Goal: Book appointment/travel/reservation

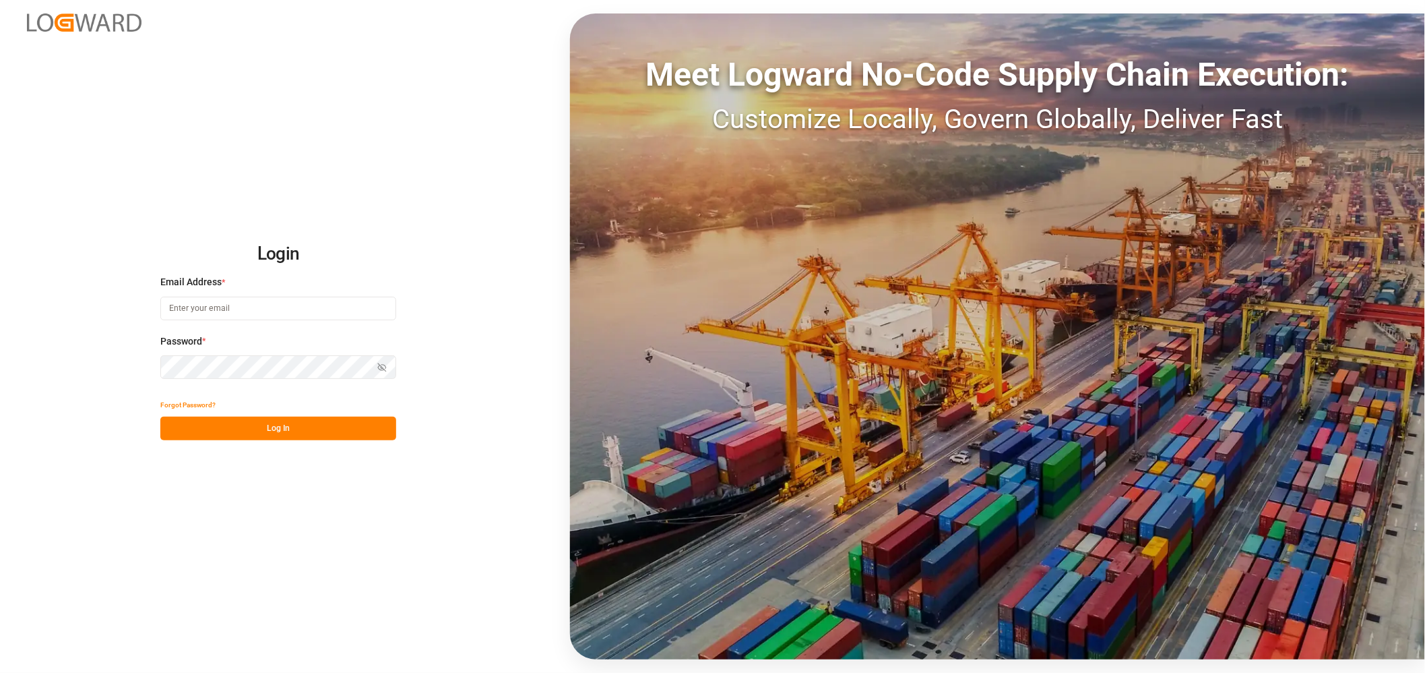
click at [270, 305] on input at bounding box center [278, 309] width 236 height 24
type input "[PERSON_NAME][EMAIL_ADDRESS][PERSON_NAME][DOMAIN_NAME]"
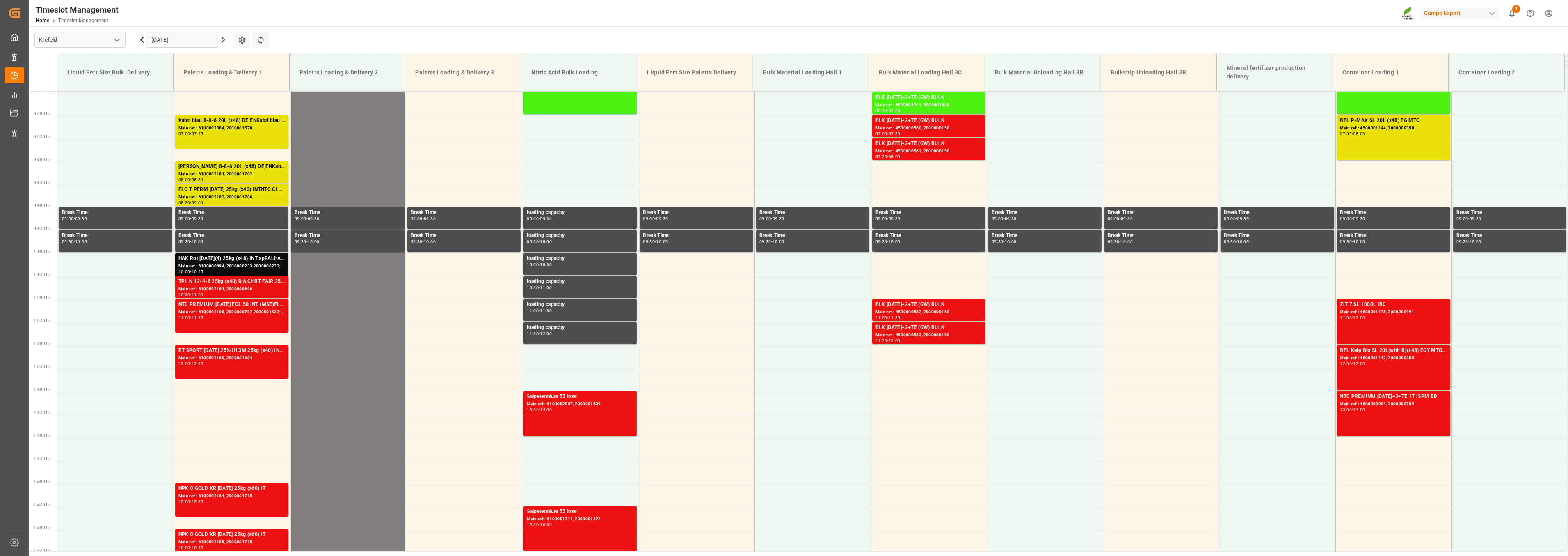
scroll to position [297, 0]
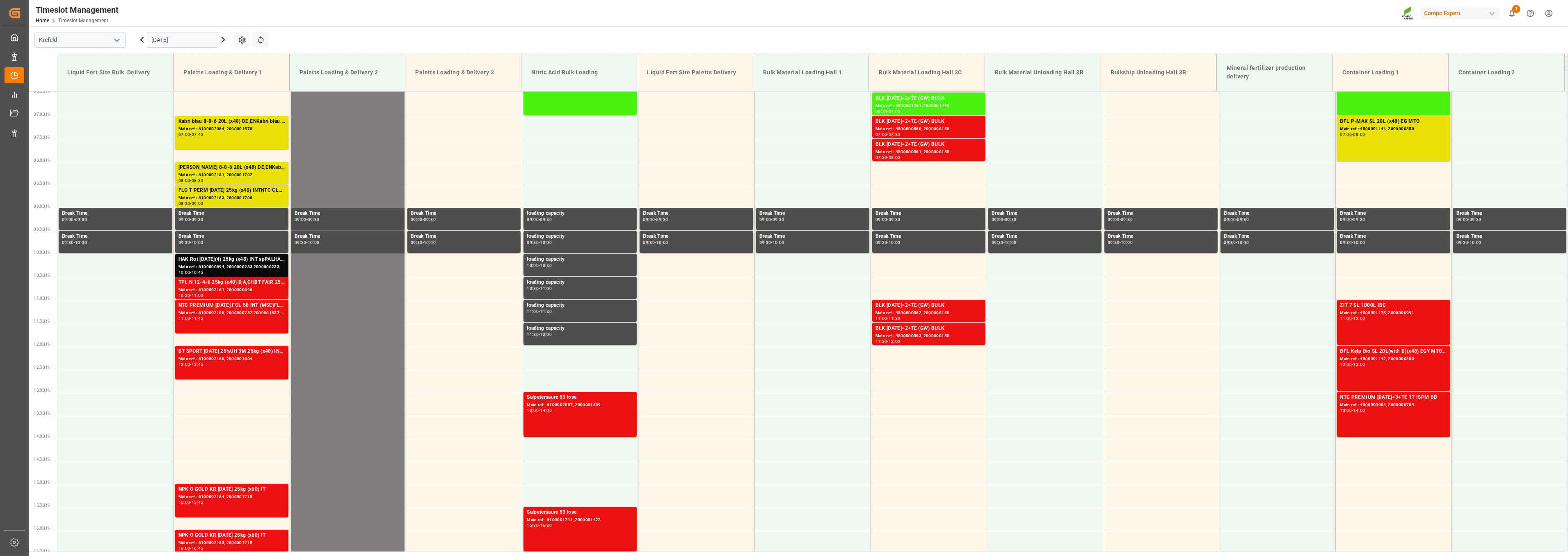
click at [141, 37] on icon at bounding box center [142, 40] width 10 height 10
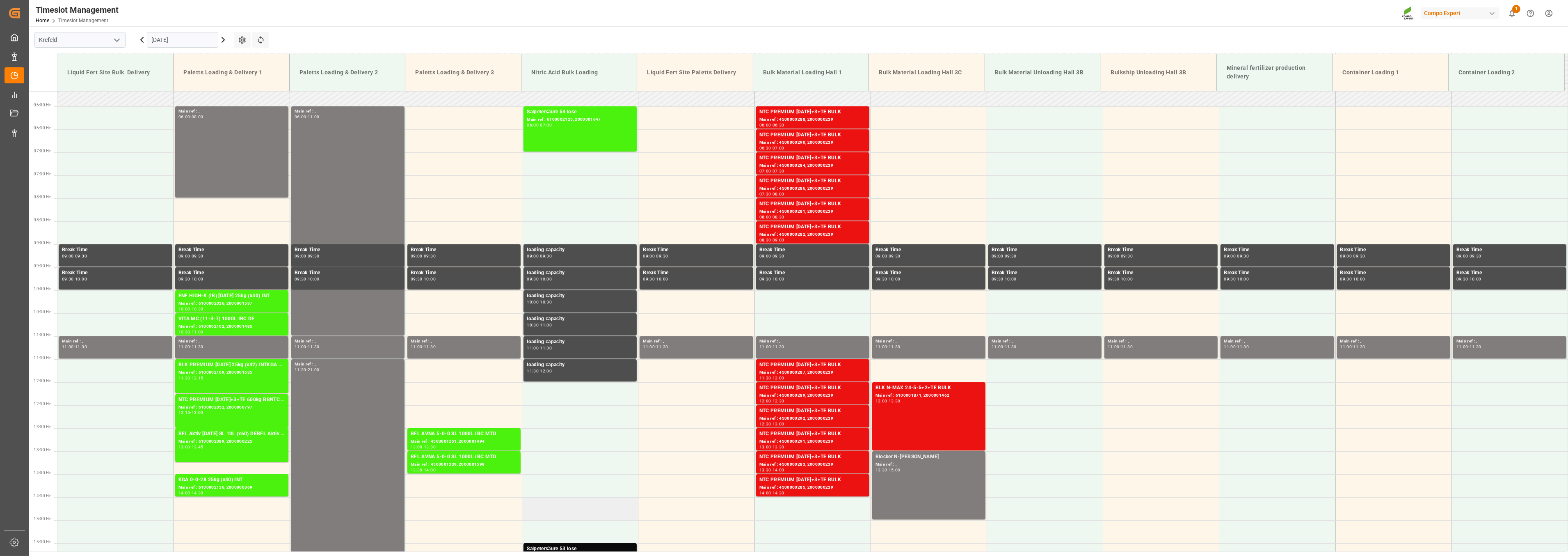
scroll to position [234, 0]
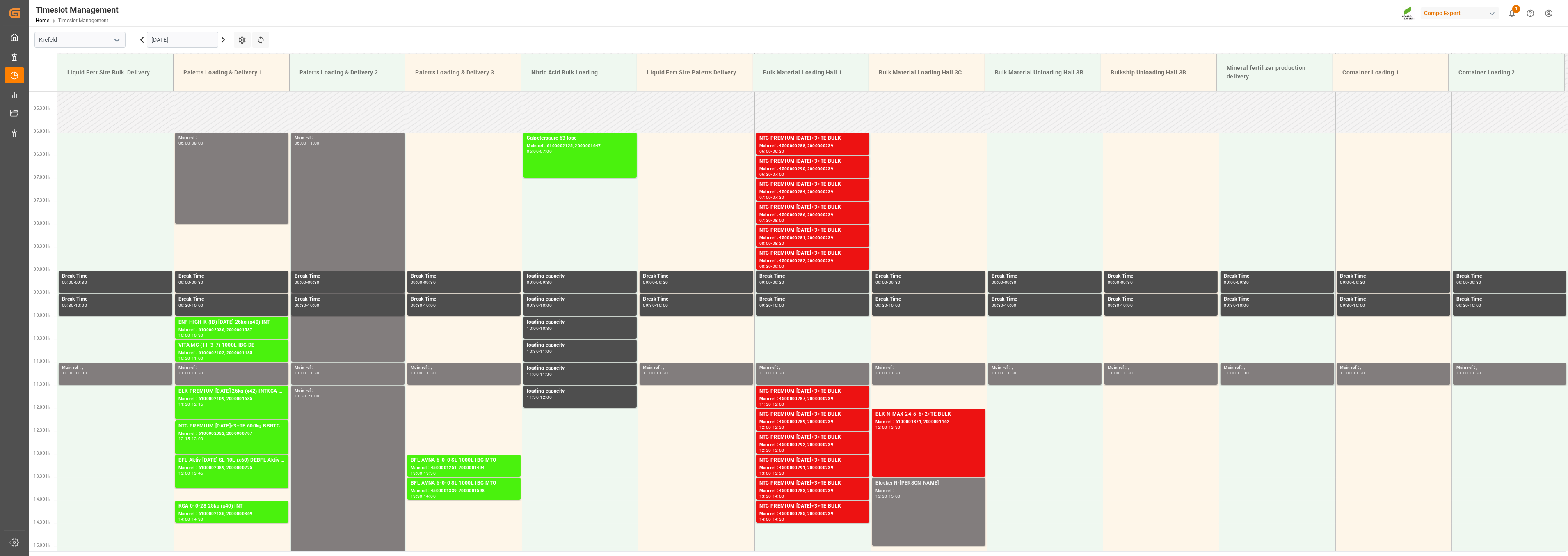
click at [141, 43] on icon at bounding box center [142, 40] width 10 height 10
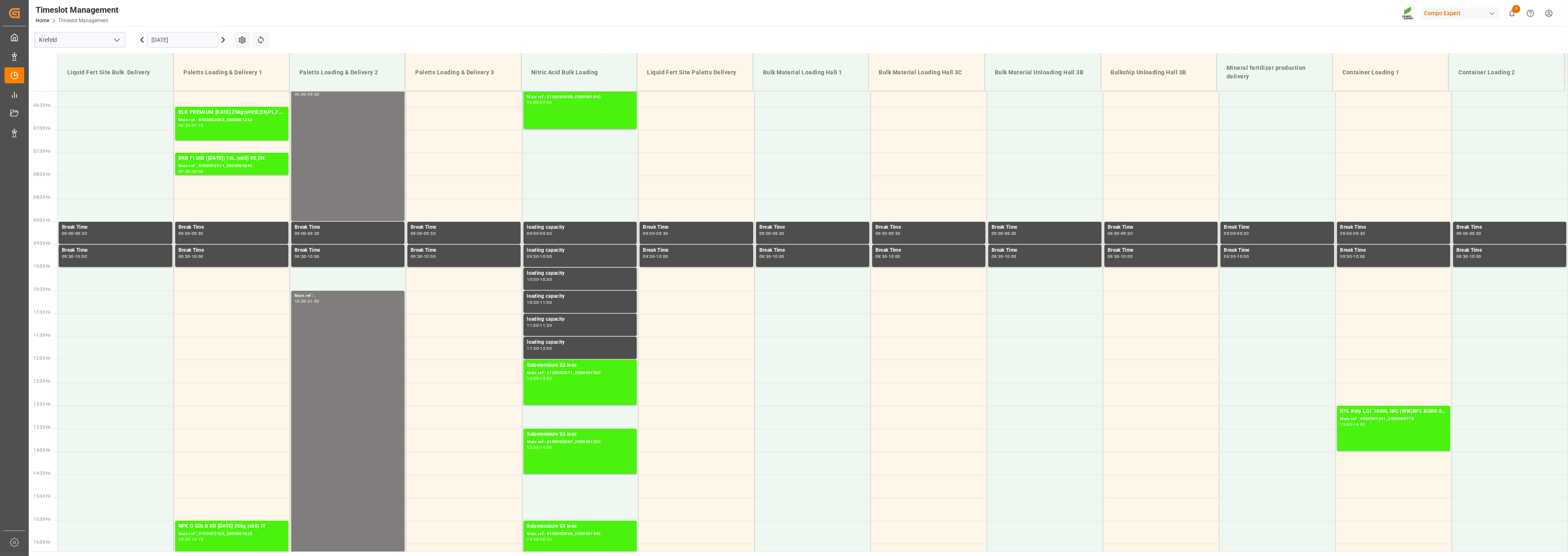
scroll to position [280, 0]
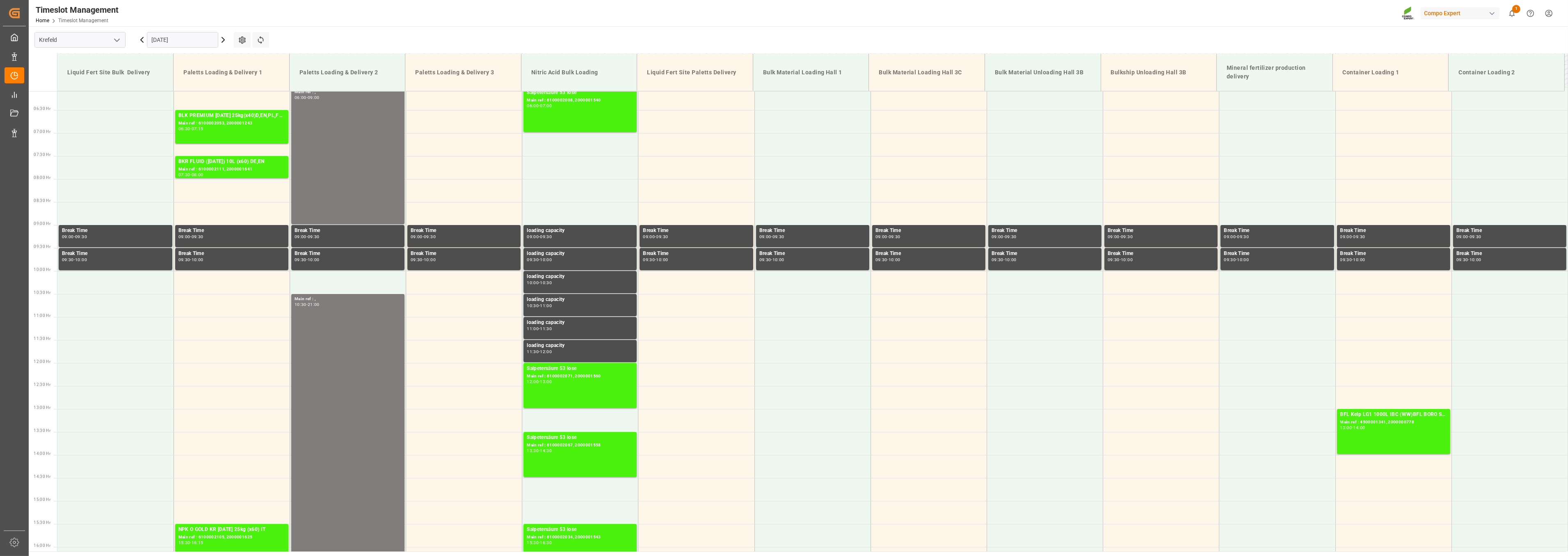
click at [222, 38] on icon at bounding box center [223, 40] width 2 height 5
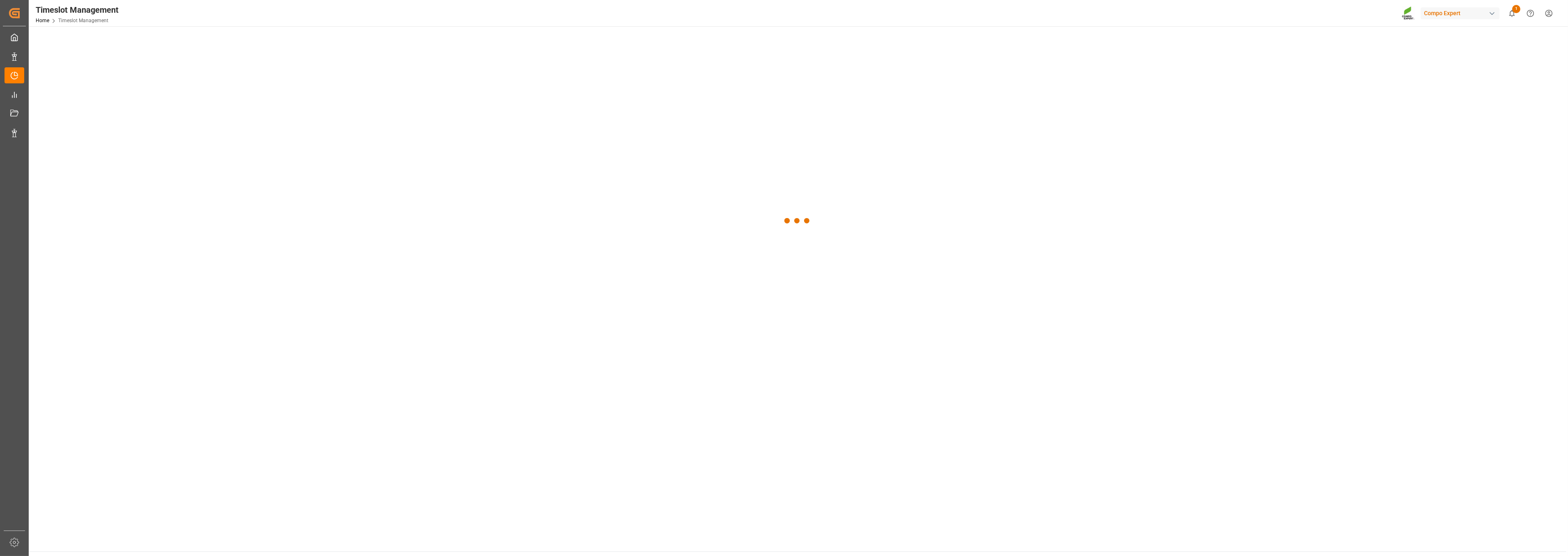
click at [222, 38] on div at bounding box center [797, 220] width 1538 height 389
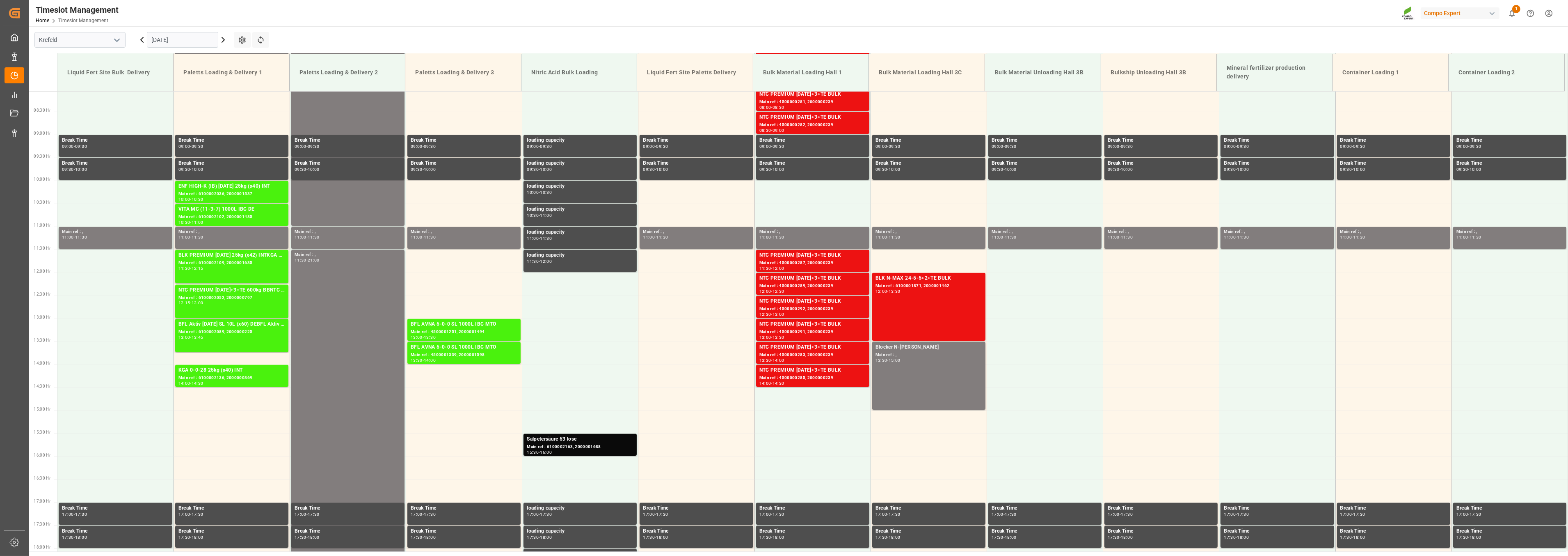
scroll to position [371, 0]
click at [222, 35] on icon at bounding box center [223, 40] width 10 height 10
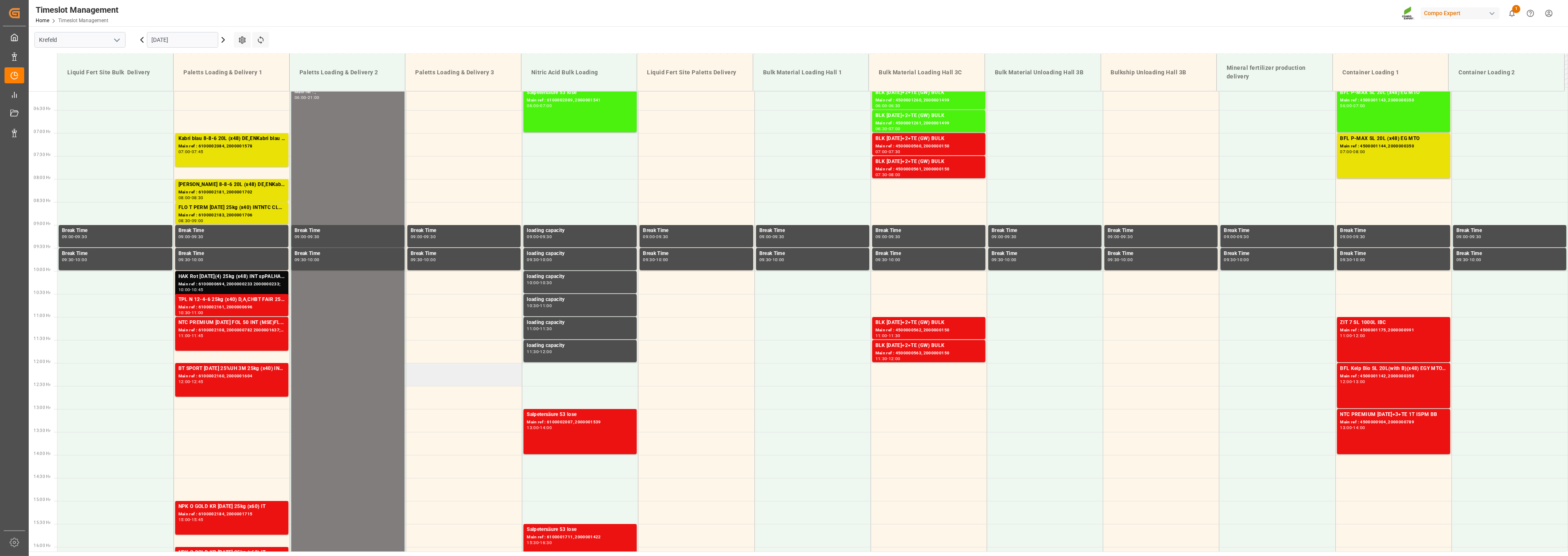
scroll to position [234, 0]
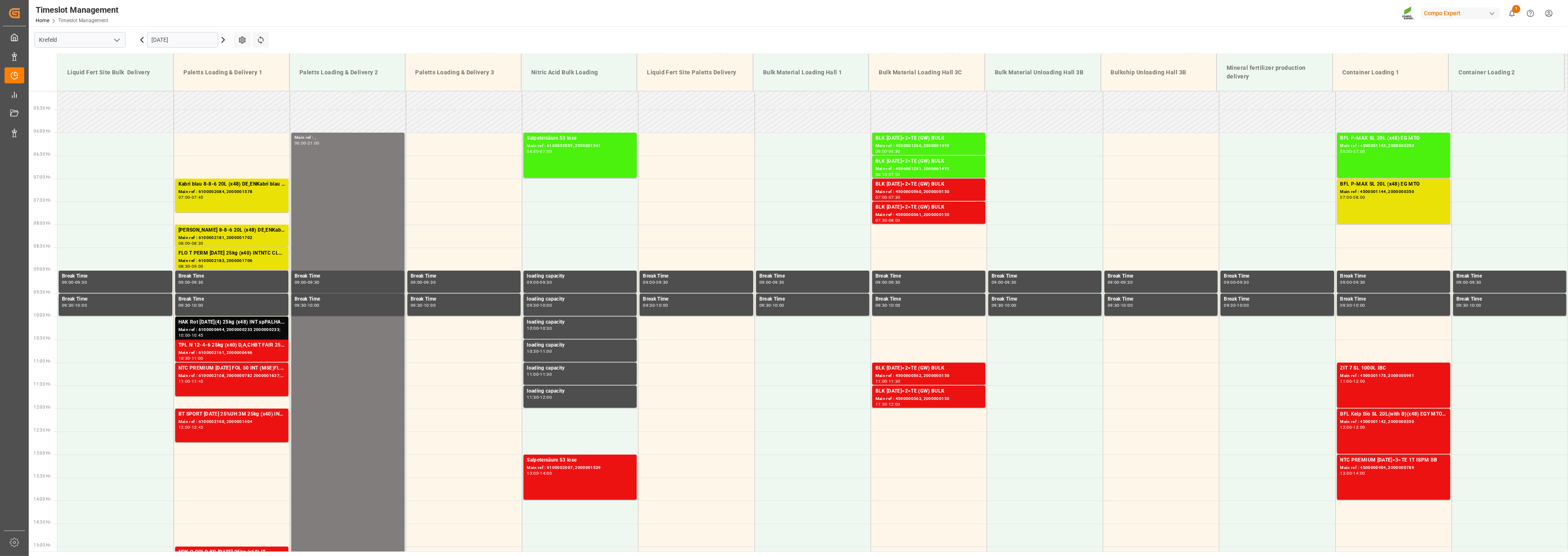
click at [223, 40] on icon at bounding box center [223, 40] width 10 height 10
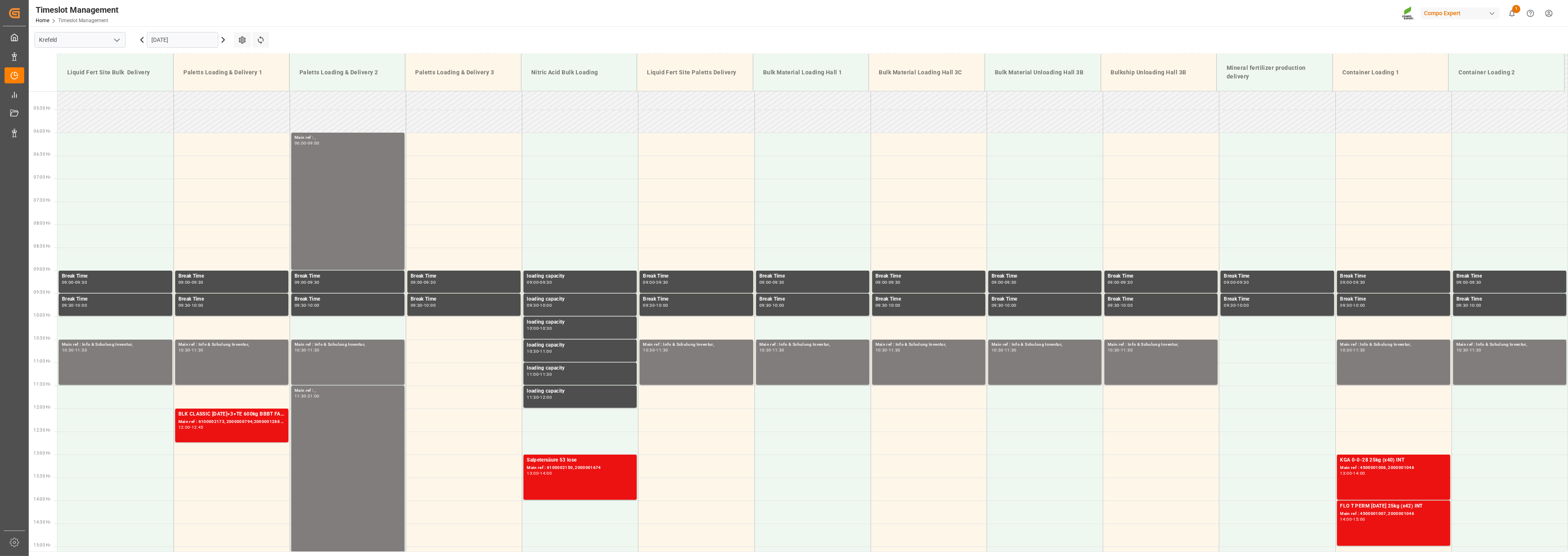
click at [227, 40] on icon at bounding box center [223, 40] width 10 height 10
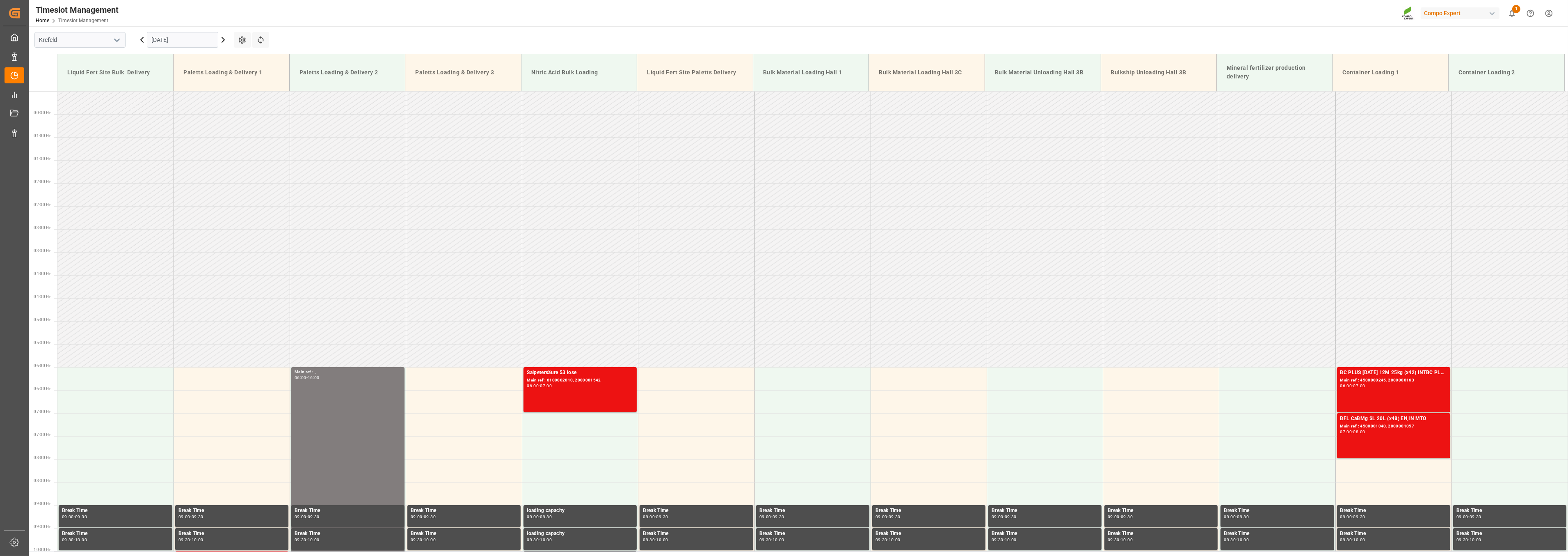
click at [186, 42] on input "[DATE]" at bounding box center [182, 40] width 71 height 16
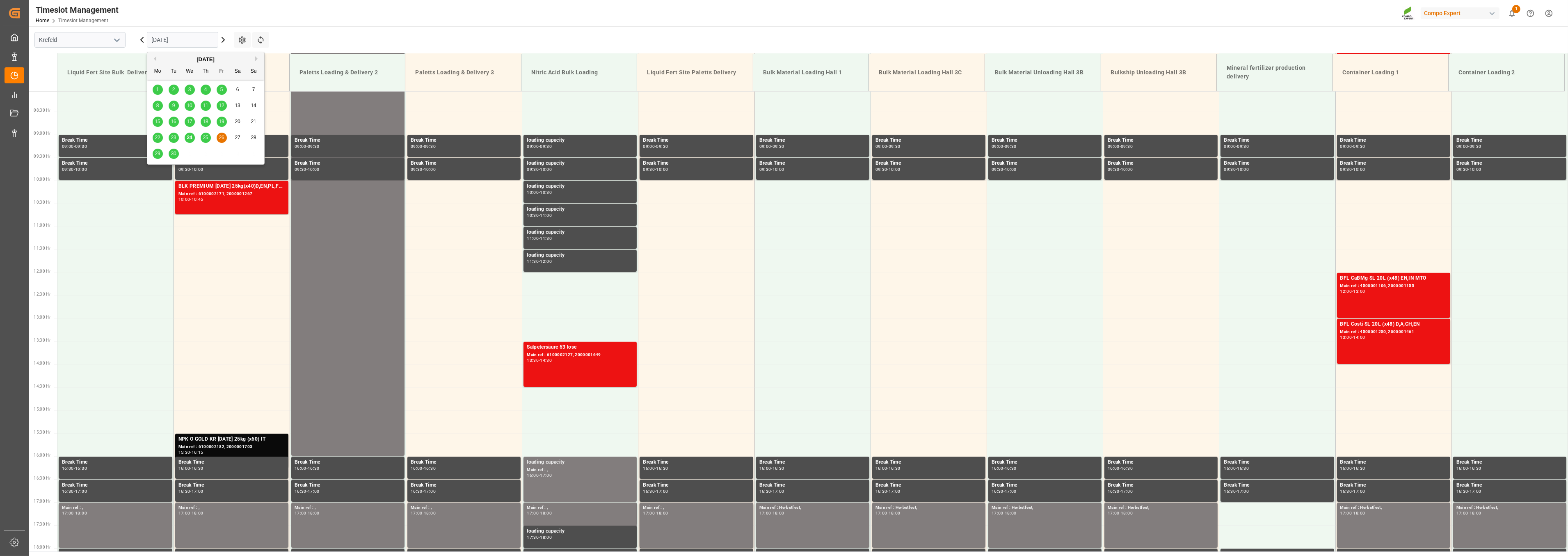
scroll to position [371, 0]
click at [159, 157] on div "29" at bounding box center [158, 154] width 10 height 10
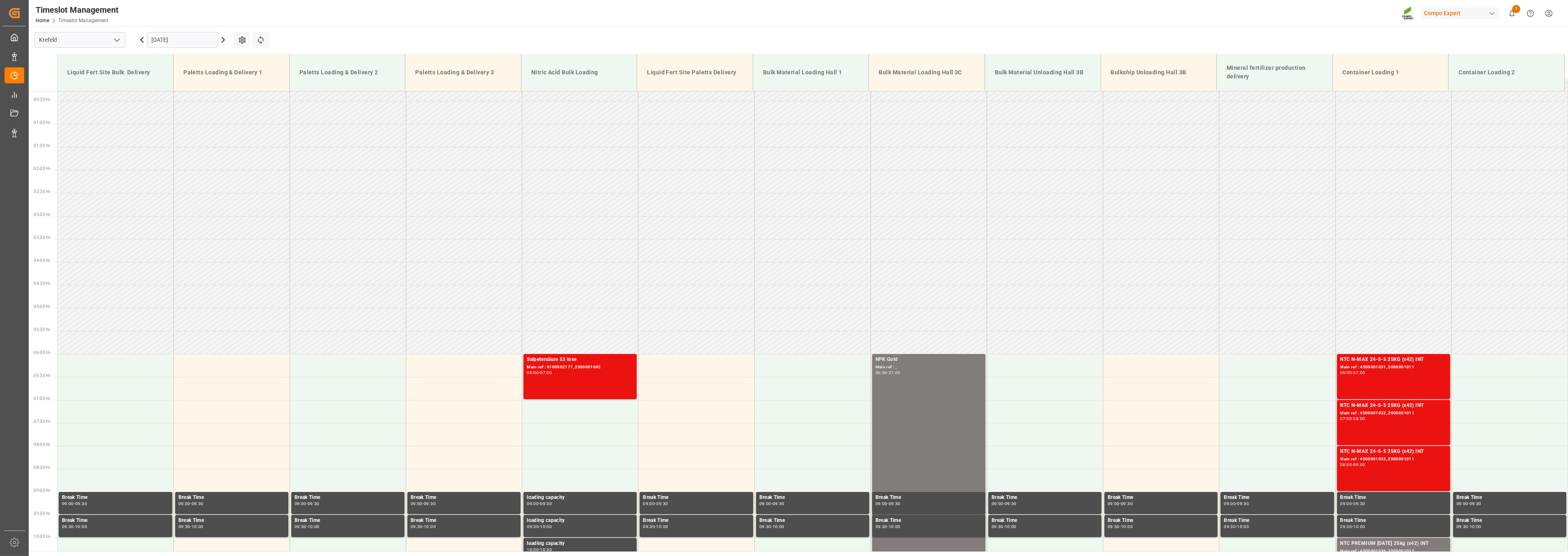
scroll to position [0, 0]
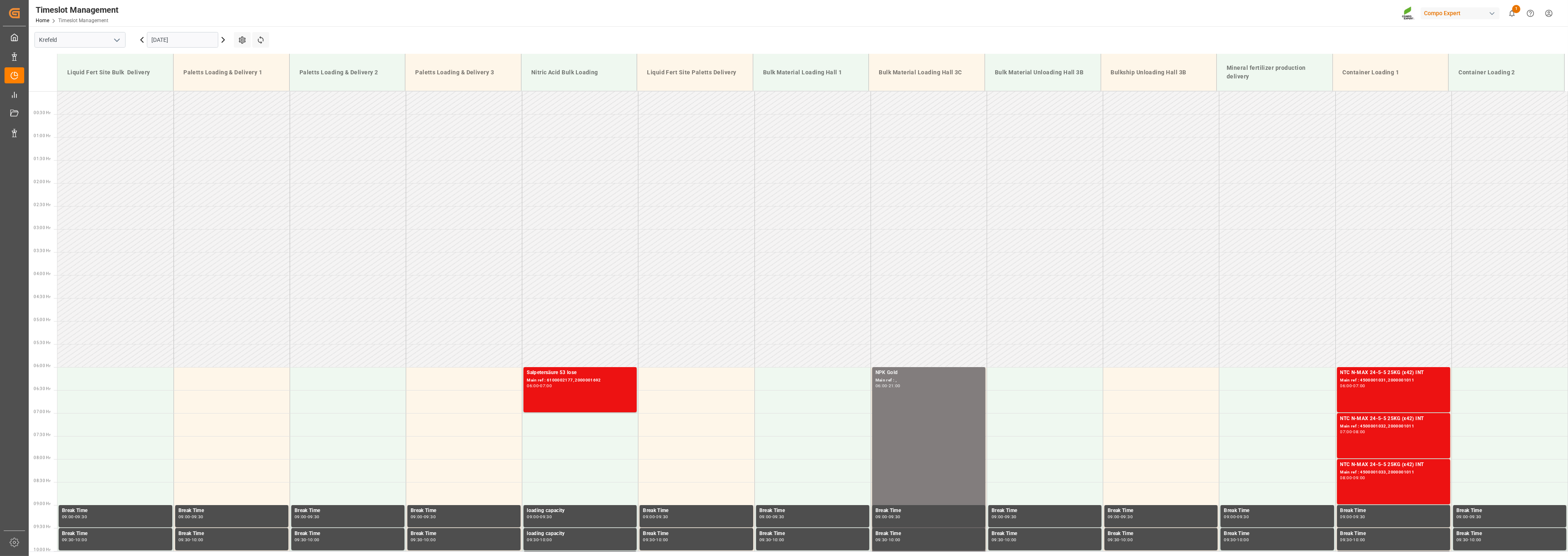
click at [166, 42] on input "[DATE]" at bounding box center [182, 40] width 71 height 16
click at [203, 136] on span "25" at bounding box center [205, 137] width 5 height 5
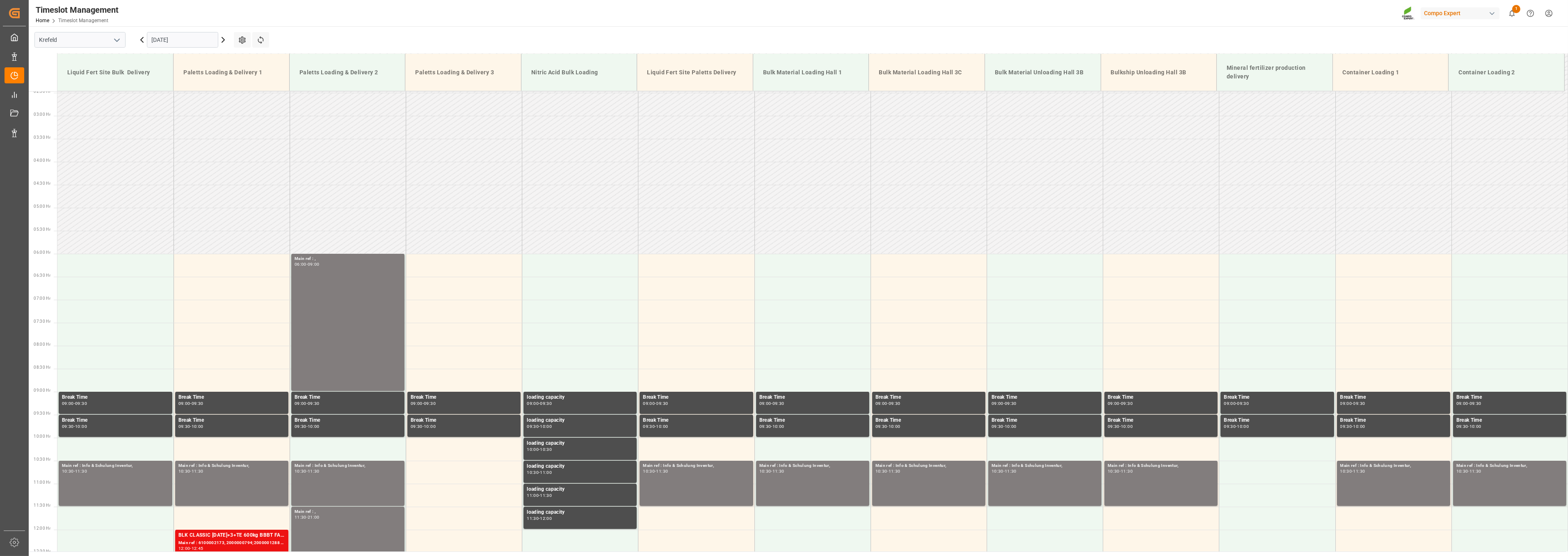
scroll to position [97, 0]
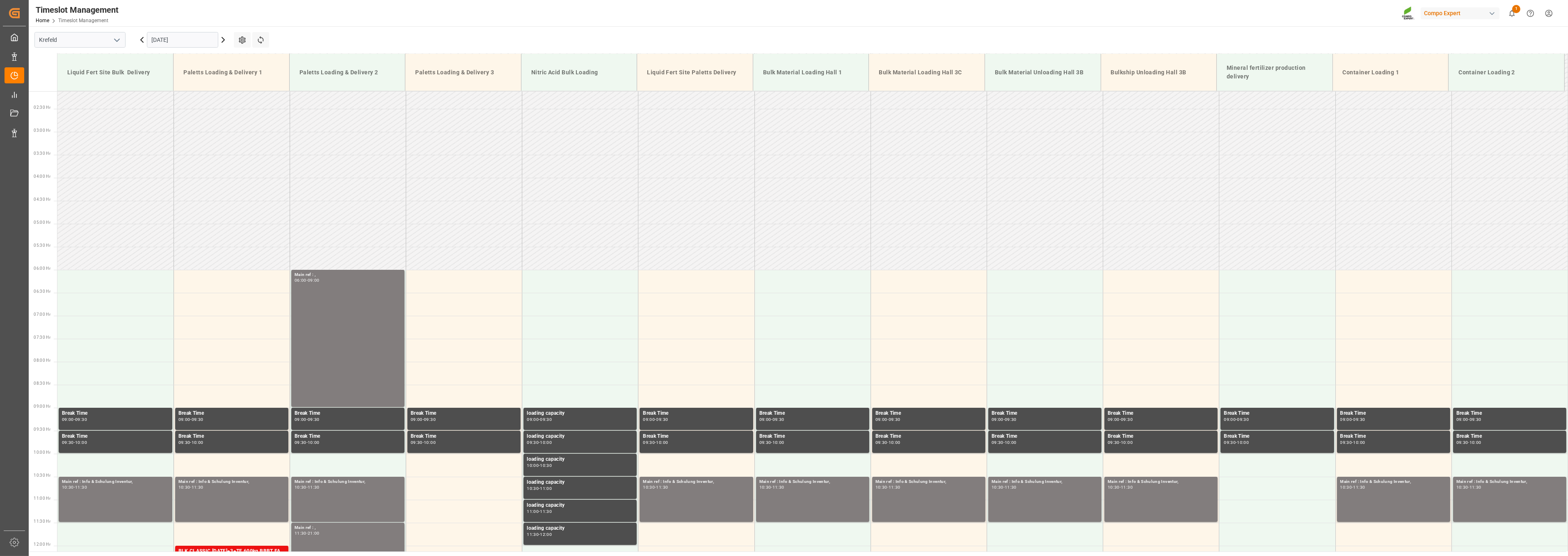
click at [206, 43] on input "[DATE]" at bounding box center [182, 40] width 71 height 16
click at [220, 139] on span "26" at bounding box center [221, 137] width 5 height 5
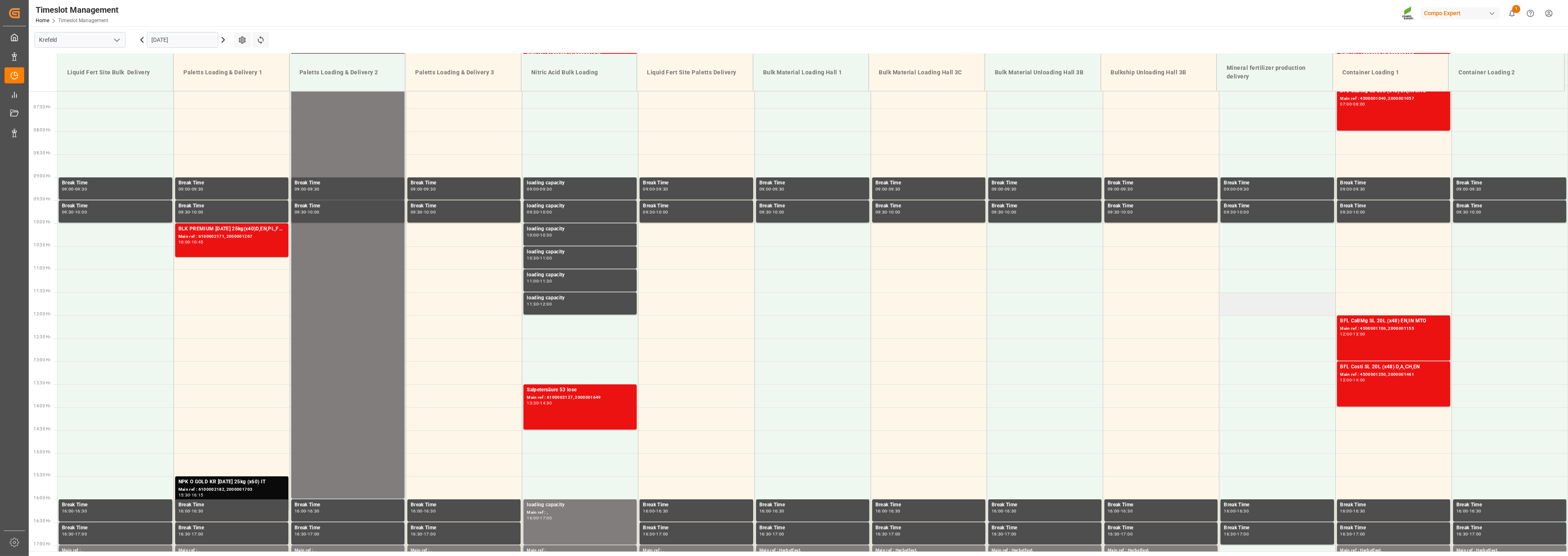
scroll to position [234, 0]
